Goal: Task Accomplishment & Management: Complete application form

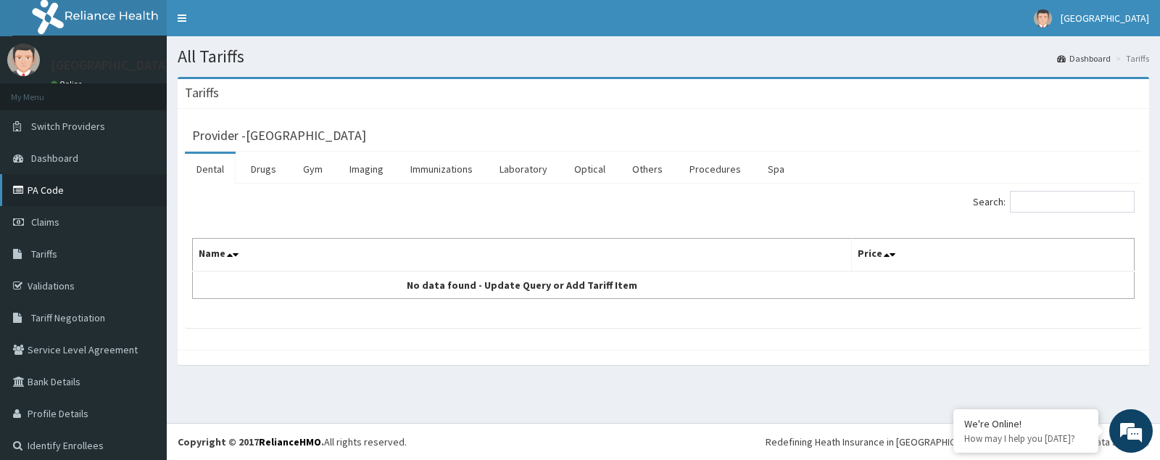
click at [62, 189] on link "PA Code" at bounding box center [83, 190] width 167 height 32
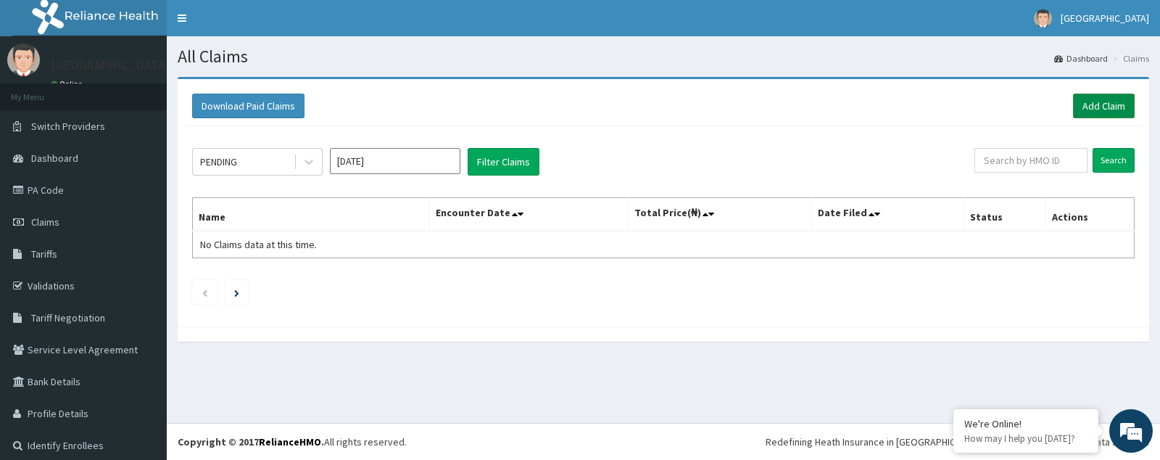
click at [1091, 100] on link "Add Claim" at bounding box center [1104, 106] width 62 height 25
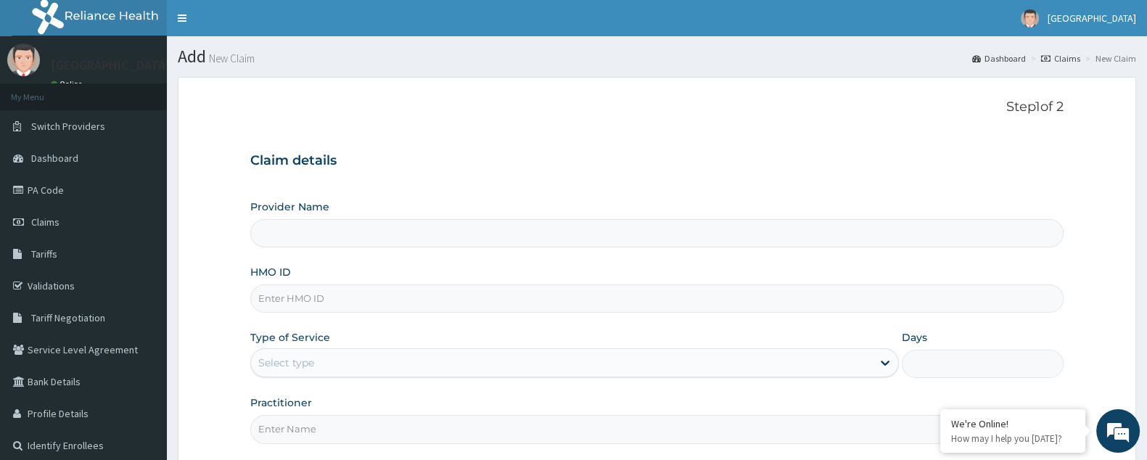
type input "Arubah Family Medical Centre"
click at [514, 297] on input "HMO ID" at bounding box center [656, 298] width 813 height 28
paste input "LLC/10009/B"
type input "LLC/10009/B"
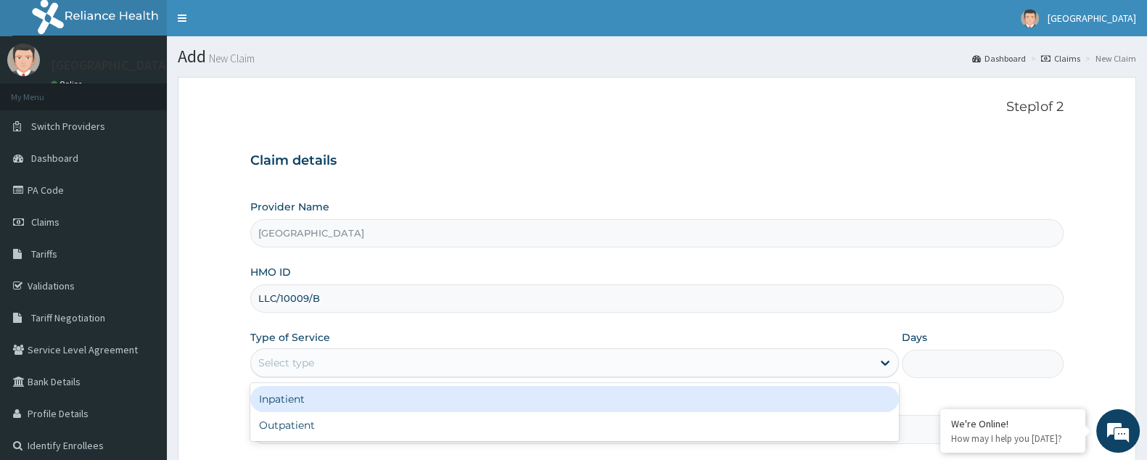
click at [461, 355] on div "Select type" at bounding box center [561, 362] width 621 height 23
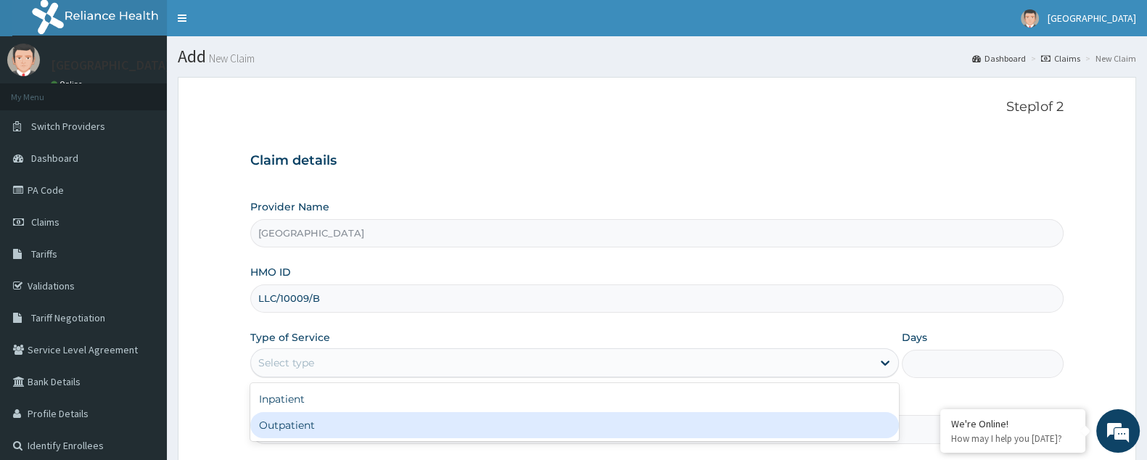
click at [452, 428] on div "Outpatient" at bounding box center [574, 425] width 648 height 26
type input "1"
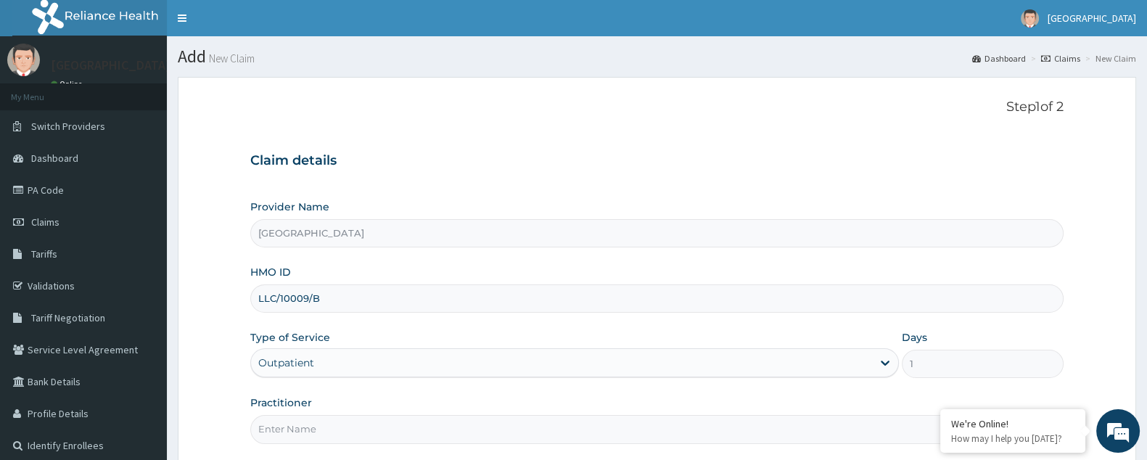
click at [444, 425] on input "Practitioner" at bounding box center [656, 429] width 813 height 28
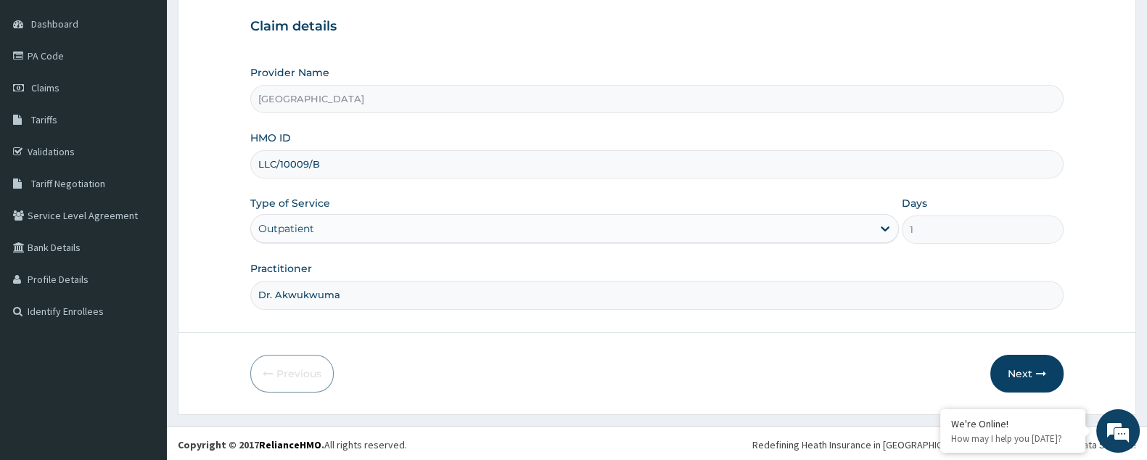
scroll to position [136, 0]
type input "Dr. Akwukwuma"
click at [1029, 371] on button "Next" at bounding box center [1026, 371] width 73 height 38
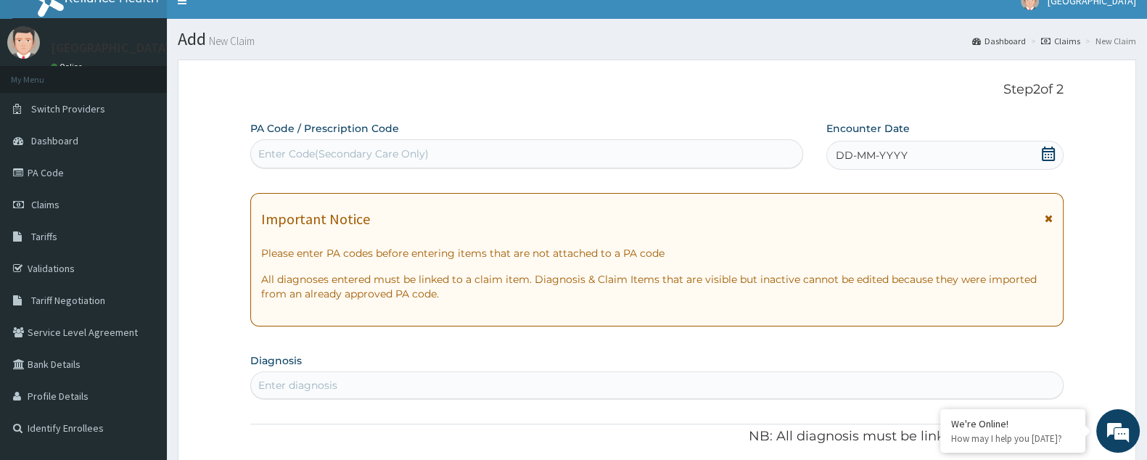
scroll to position [7, 0]
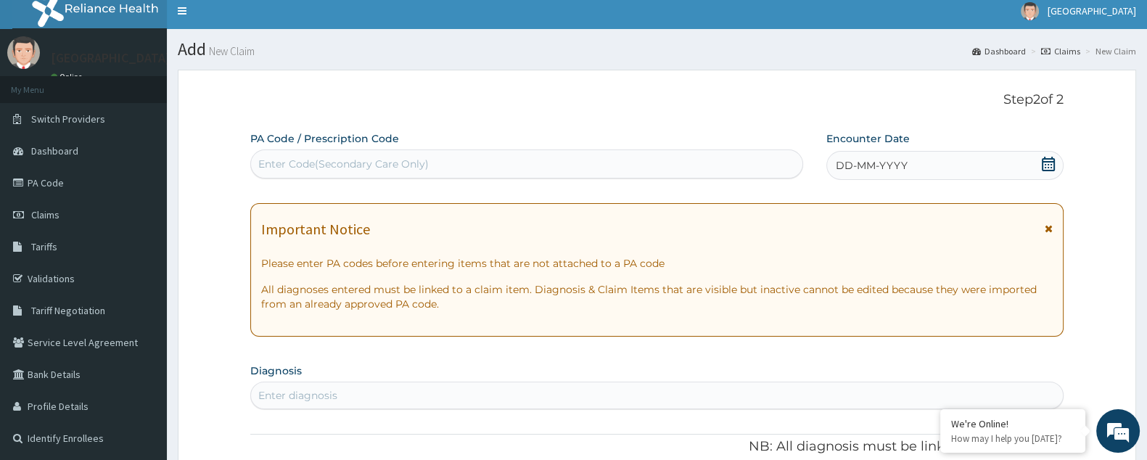
click at [319, 163] on div "Enter Code(Secondary Care Only)" at bounding box center [343, 164] width 170 height 15
paste input "PA/6073CA"
type input "PA/6073CA"
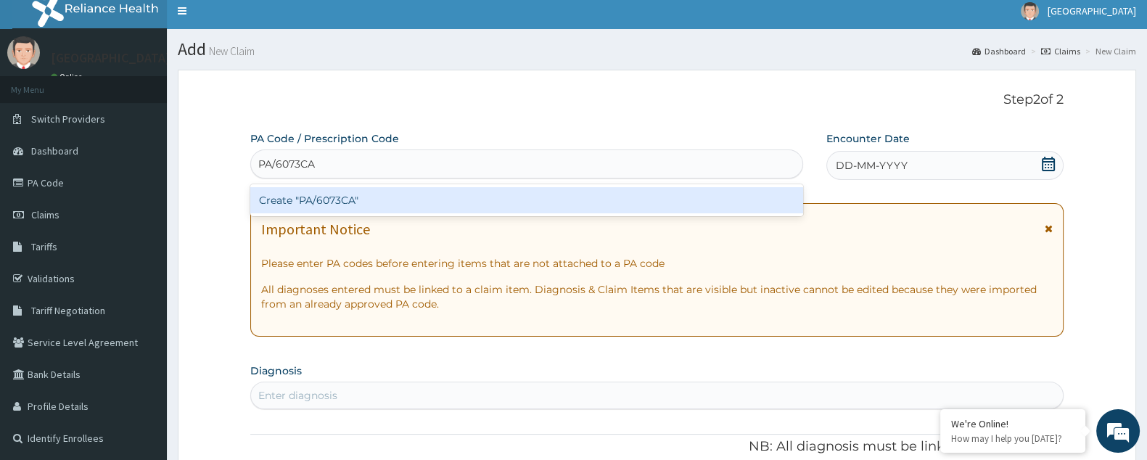
click at [326, 199] on div "Create "PA/6073CA"" at bounding box center [526, 200] width 553 height 26
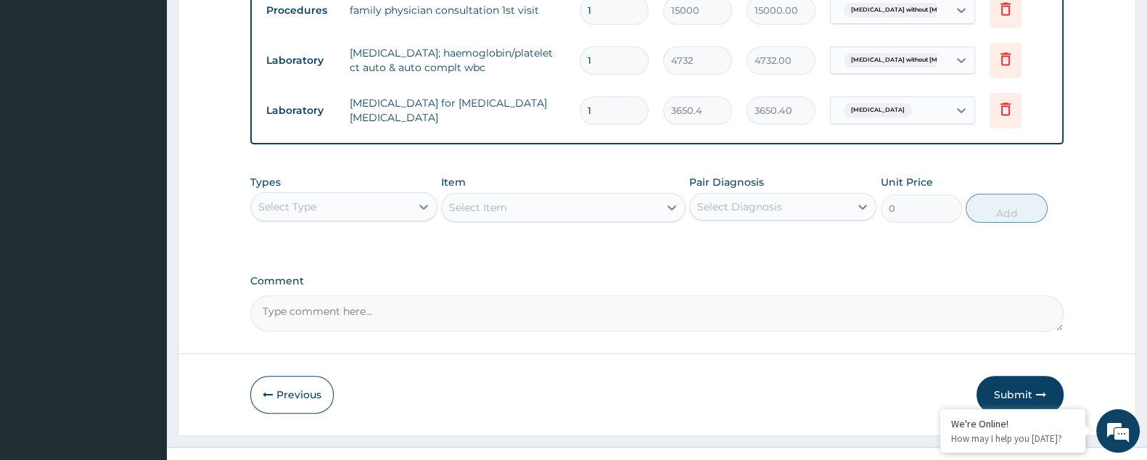
scroll to position [614, 0]
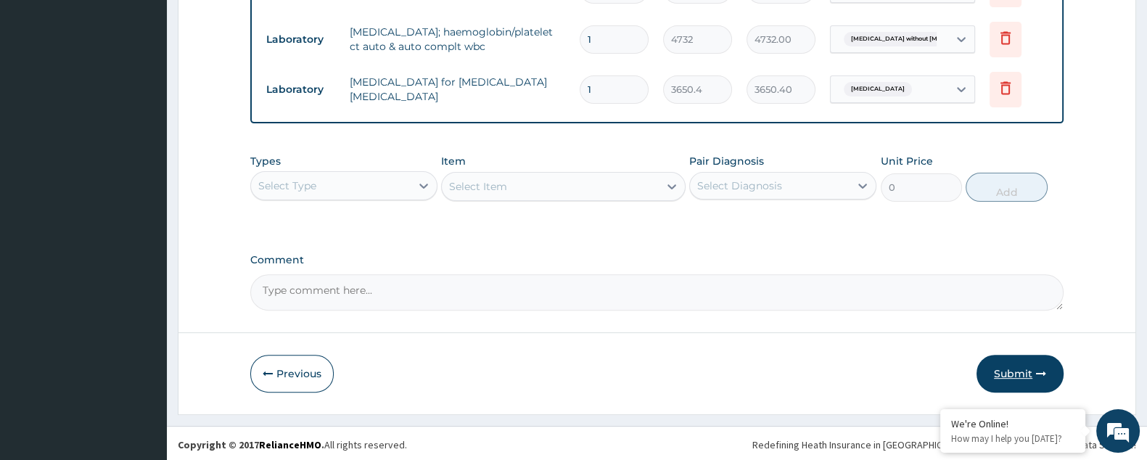
click at [1032, 369] on button "Submit" at bounding box center [1019, 374] width 87 height 38
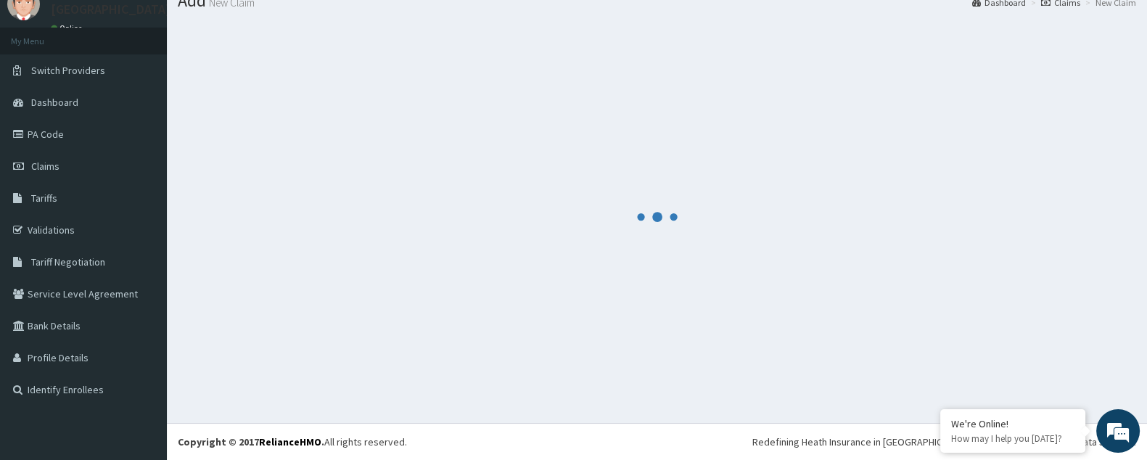
scroll to position [56, 0]
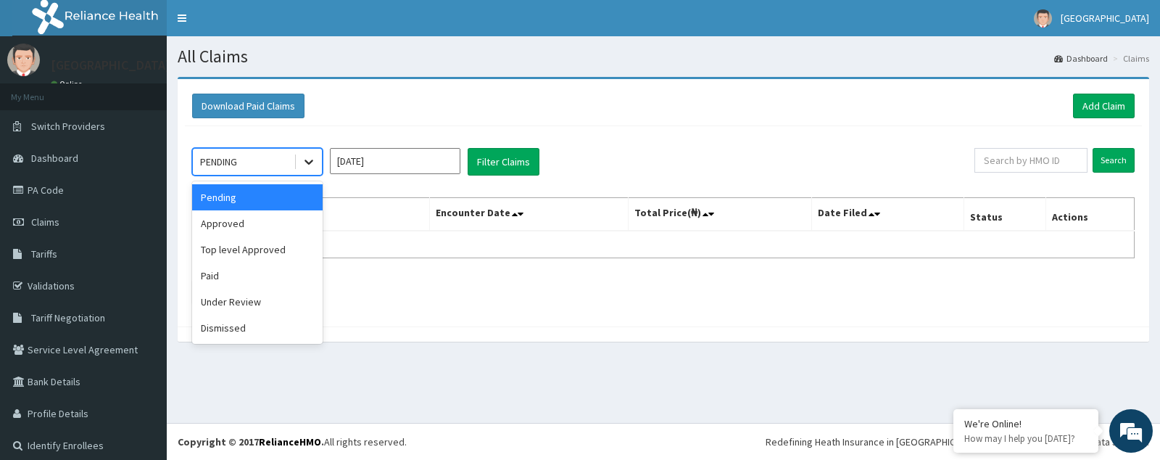
click at [305, 158] on icon at bounding box center [309, 161] width 15 height 15
click at [290, 222] on div "Approved" at bounding box center [257, 223] width 131 height 26
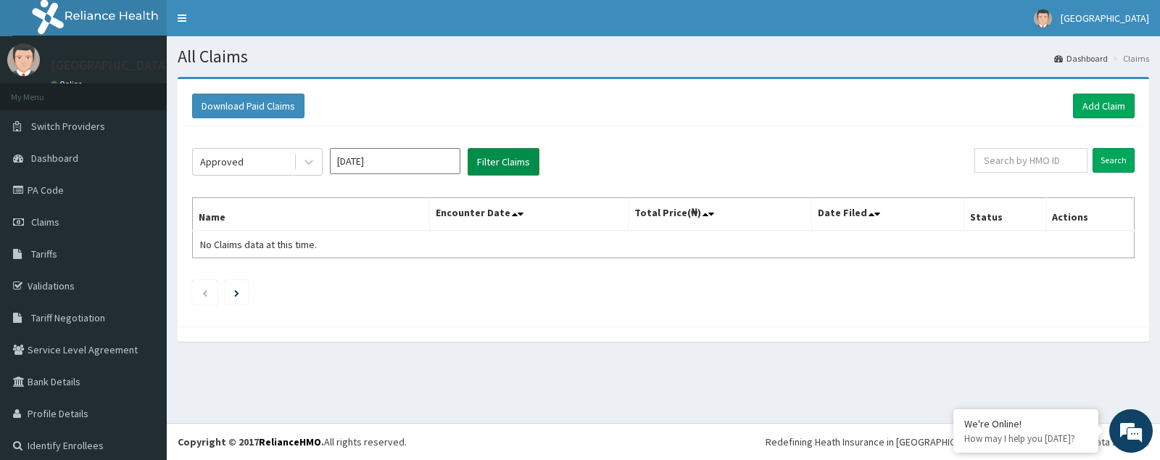
click at [479, 158] on button "Filter Claims" at bounding box center [504, 162] width 72 height 28
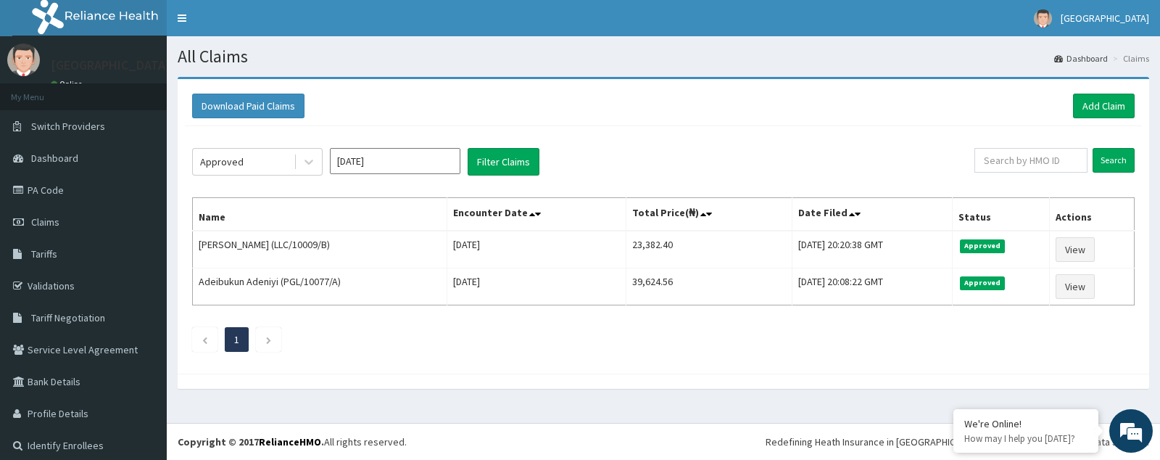
click at [660, 335] on ul "1" at bounding box center [663, 339] width 943 height 25
